Goal: Task Accomplishment & Management: Manage account settings

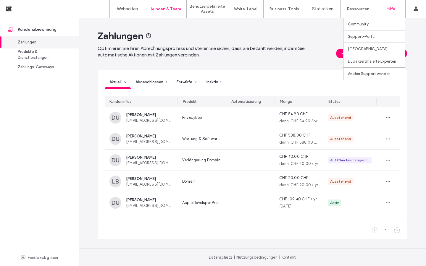
click at [393, 11] on label "Hilfe" at bounding box center [390, 9] width 9 height 5
click at [368, 74] on label "An den Support wenden" at bounding box center [369, 74] width 43 height 4
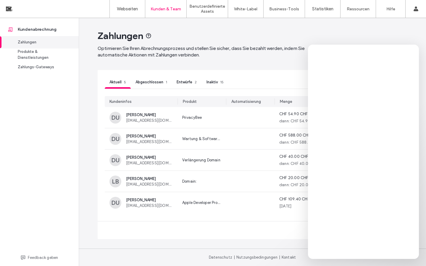
click at [159, 84] on span "Abgeschlossen" at bounding box center [149, 82] width 28 height 4
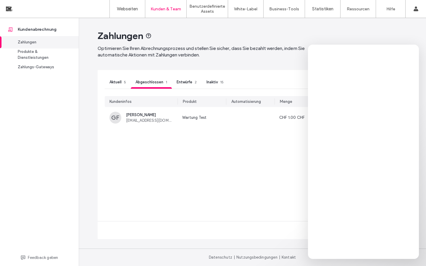
click at [114, 82] on span "Aktuell" at bounding box center [115, 82] width 12 height 4
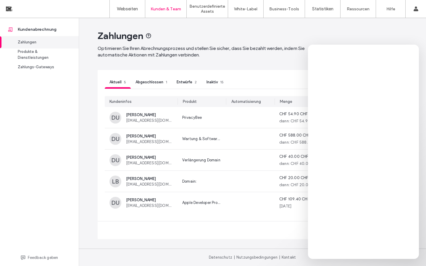
click at [212, 86] on div "Inaktiv 15" at bounding box center [215, 83] width 27 height 12
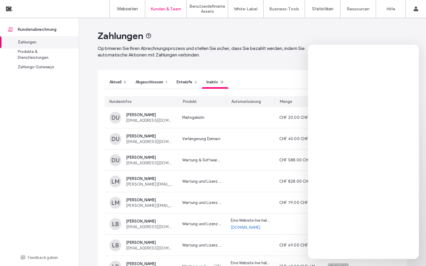
click at [153, 82] on span "Abgeschlossen" at bounding box center [149, 82] width 28 height 4
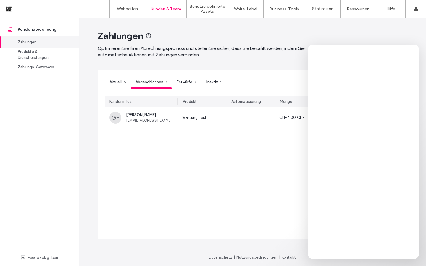
click at [185, 82] on span "Entwürfe" at bounding box center [184, 82] width 16 height 4
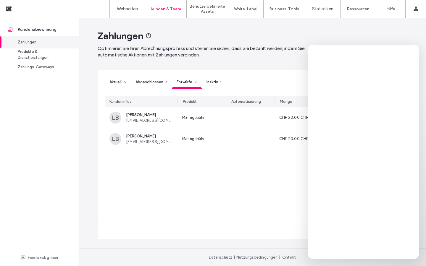
click at [159, 82] on span "Abgeschlossen" at bounding box center [149, 82] width 28 height 4
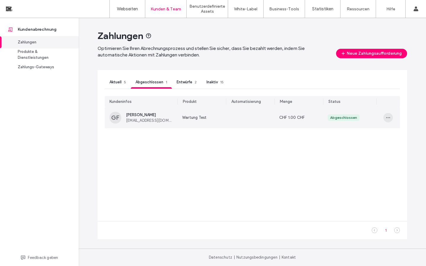
click at [391, 119] on span "button" at bounding box center [387, 117] width 9 height 9
click at [370, 131] on div "Anzeigen" at bounding box center [366, 131] width 53 height 11
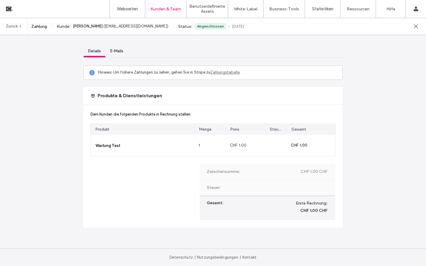
click at [120, 50] on span "E-Mails" at bounding box center [116, 51] width 13 height 4
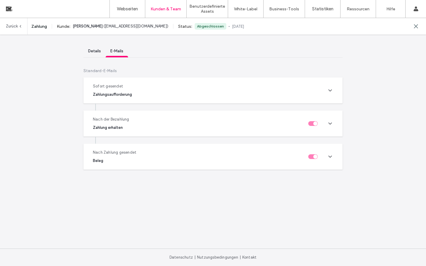
click at [326, 156] on div "Nach Zahlung gesendet Beleg" at bounding box center [212, 157] width 259 height 26
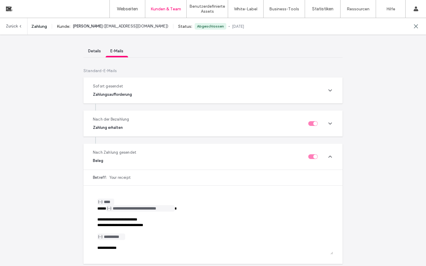
click at [328, 157] on use at bounding box center [329, 156] width 3 height 1
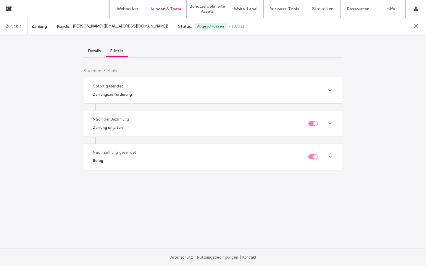
click at [95, 53] on span "Details" at bounding box center [94, 51] width 13 height 4
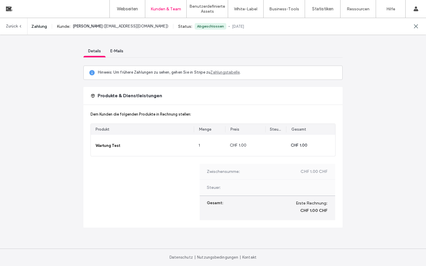
click at [224, 74] on link "Zahlungstabelle" at bounding box center [224, 72] width 29 height 4
click at [380, 61] on div "Details E-Mails Hinweis: Um frühere Zahlungen zu sehen, gehen Sie in Stripe zu …" at bounding box center [213, 142] width 426 height 248
click at [394, 11] on label "Hilfe" at bounding box center [390, 9] width 9 height 5
click at [365, 76] on label "An den Support wenden" at bounding box center [369, 74] width 43 height 4
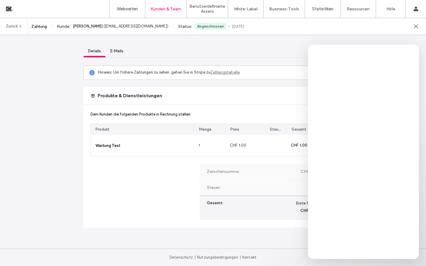
click at [133, 182] on div "Dem Kunden die folgenden Produkte in Rechnung stellen: Produkt Menge Preis Steu…" at bounding box center [212, 166] width 259 height 123
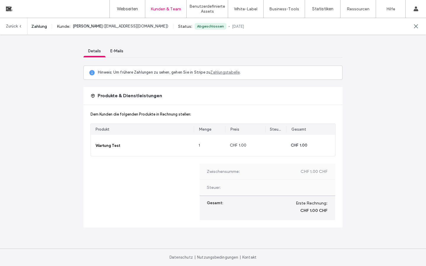
click at [14, 26] on link "Zurück" at bounding box center [14, 26] width 17 height 17
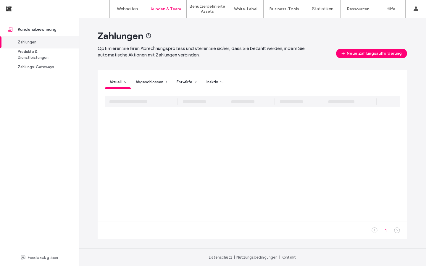
click at [118, 82] on span "Aktuell" at bounding box center [115, 82] width 12 height 4
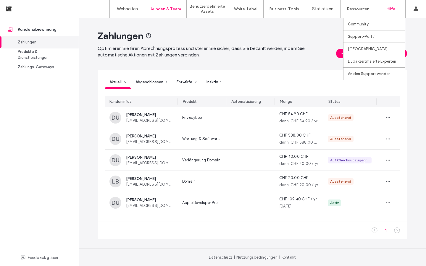
click at [391, 8] on label "Hilfe" at bounding box center [390, 9] width 9 height 5
click at [373, 75] on label "An den Support wenden" at bounding box center [369, 74] width 43 height 4
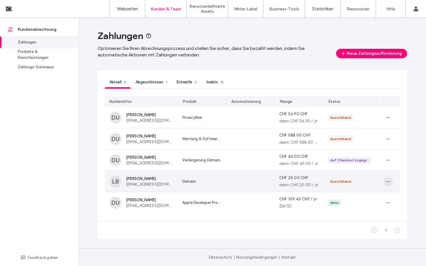
click at [390, 183] on icon "button" at bounding box center [388, 181] width 5 height 5
click at [342, 196] on span "Anzeigen" at bounding box center [340, 196] width 17 height 6
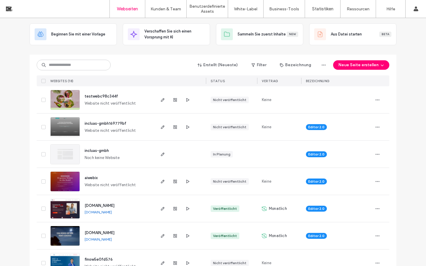
scroll to position [31, 0]
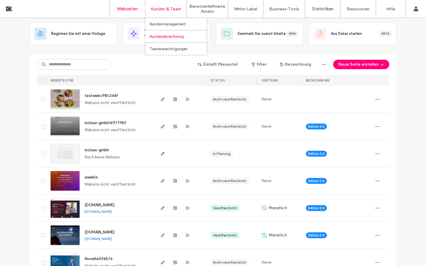
click at [171, 36] on label "Kundenabrechnung" at bounding box center [167, 36] width 34 height 4
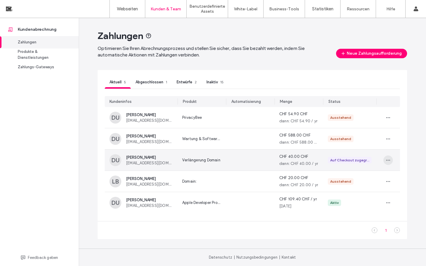
click at [389, 162] on icon "button" at bounding box center [388, 160] width 5 height 5
click at [347, 174] on span "Anzeigen" at bounding box center [340, 174] width 17 height 6
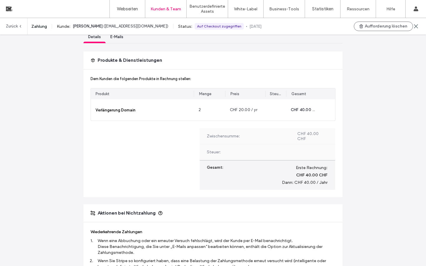
scroll to position [13, 0]
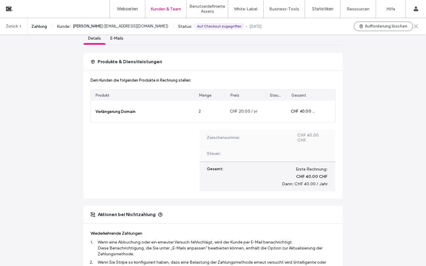
click at [418, 25] on icon at bounding box center [416, 26] width 6 height 6
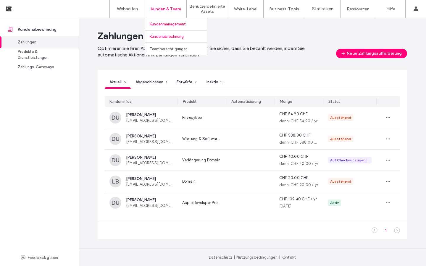
click at [171, 25] on label "Kundenmanagement" at bounding box center [168, 24] width 36 height 4
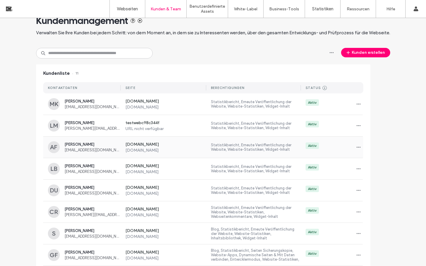
scroll to position [20, 0]
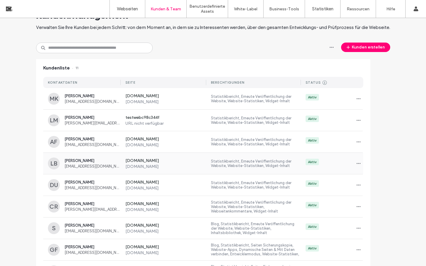
click at [136, 166] on label "[DOMAIN_NAME]" at bounding box center [165, 166] width 81 height 5
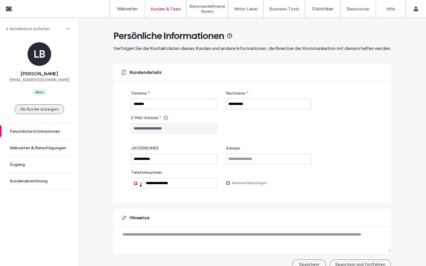
click at [41, 111] on button "Als Kunde anzeigen" at bounding box center [39, 109] width 50 height 10
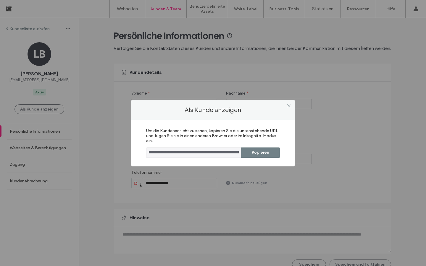
click at [273, 153] on button "Kopieren" at bounding box center [260, 153] width 39 height 10
click at [288, 106] on use at bounding box center [288, 105] width 3 height 3
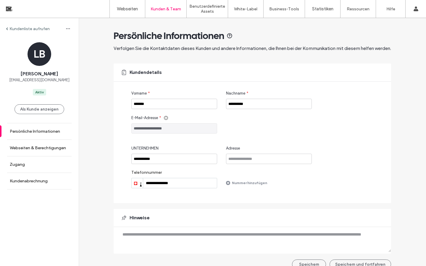
click at [36, 30] on label "Kundenliste aufrufen" at bounding box center [29, 28] width 40 height 5
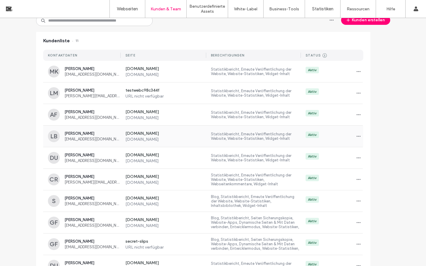
scroll to position [49, 0]
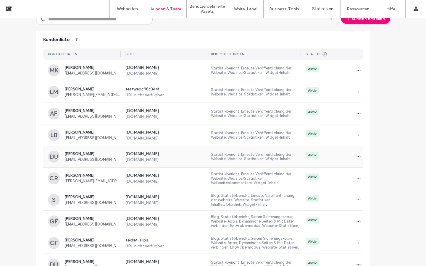
click at [254, 158] on label "Statistikbericht, Erneute Veröffentlichung der Website, Website-Statistiken, Wi…" at bounding box center [256, 156] width 90 height 9
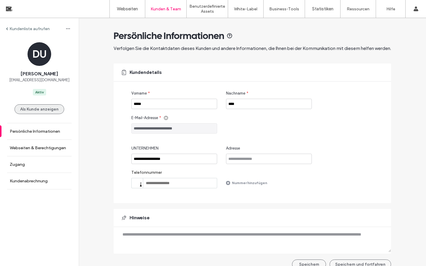
click at [43, 111] on button "Als Kunde anzeigen" at bounding box center [39, 109] width 50 height 10
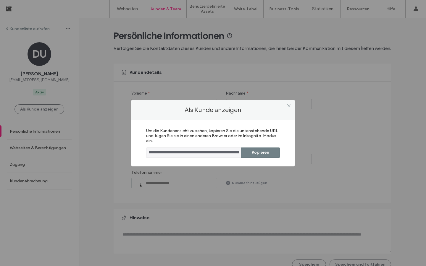
click at [268, 153] on button "Kopieren" at bounding box center [260, 153] width 39 height 10
click at [286, 105] on icon at bounding box center [288, 105] width 4 height 4
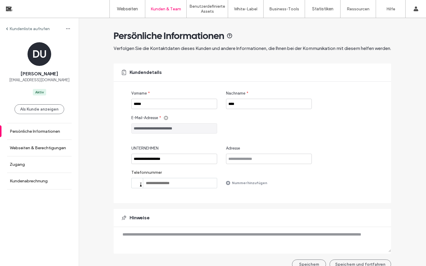
click at [24, 30] on label "Kundenliste aufrufen" at bounding box center [29, 28] width 40 height 5
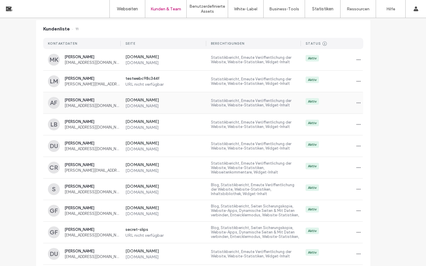
scroll to position [85, 0]
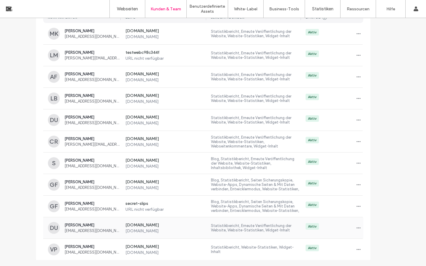
click at [137, 229] on label "[DOMAIN_NAME]" at bounding box center [165, 231] width 81 height 5
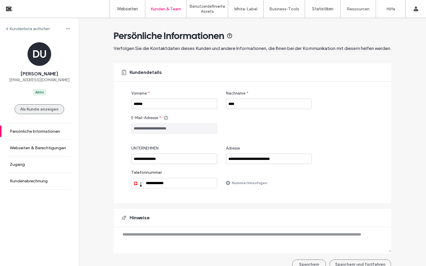
click at [38, 108] on button "Als Kunde anzeigen" at bounding box center [39, 109] width 50 height 10
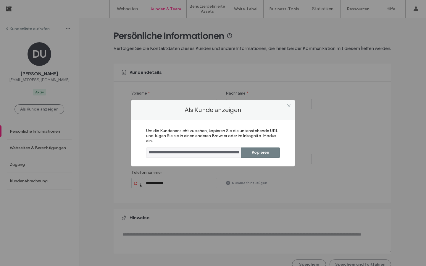
click at [260, 156] on button "Kopieren" at bounding box center [260, 153] width 39 height 10
